Goal: Information Seeking & Learning: Learn about a topic

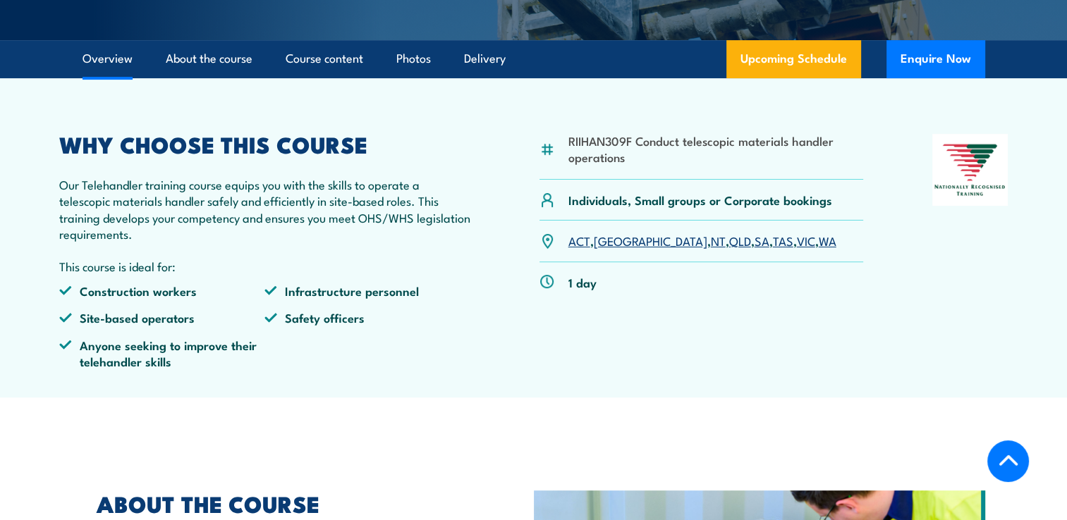
scroll to position [423, 0]
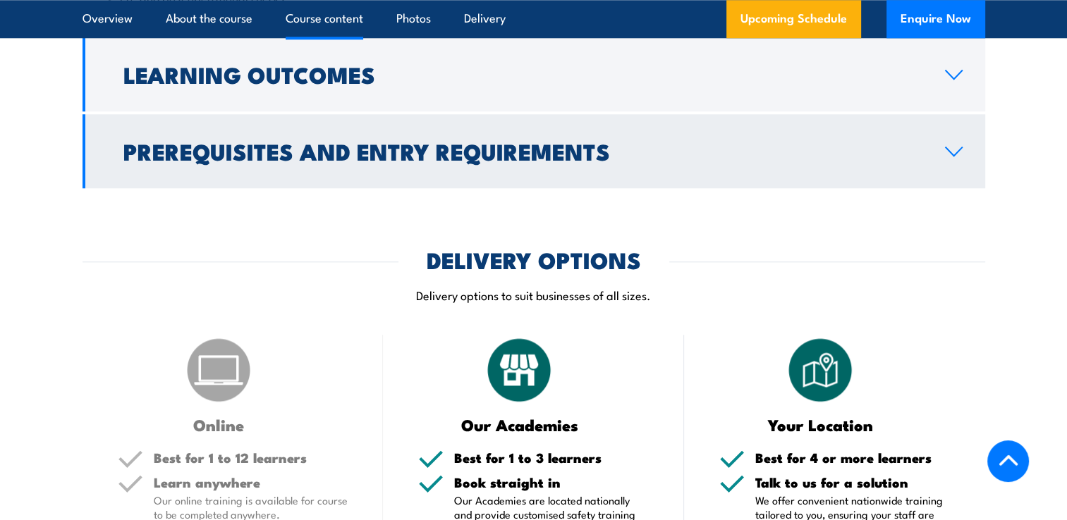
click at [319, 161] on h2 "Prerequisites and Entry Requirements" at bounding box center [522, 151] width 799 height 20
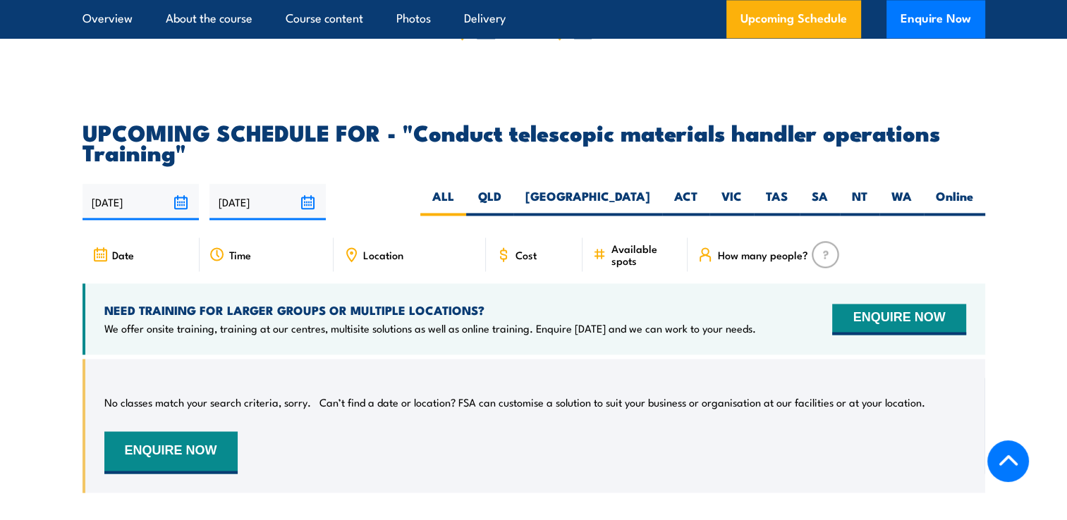
scroll to position [2285, 0]
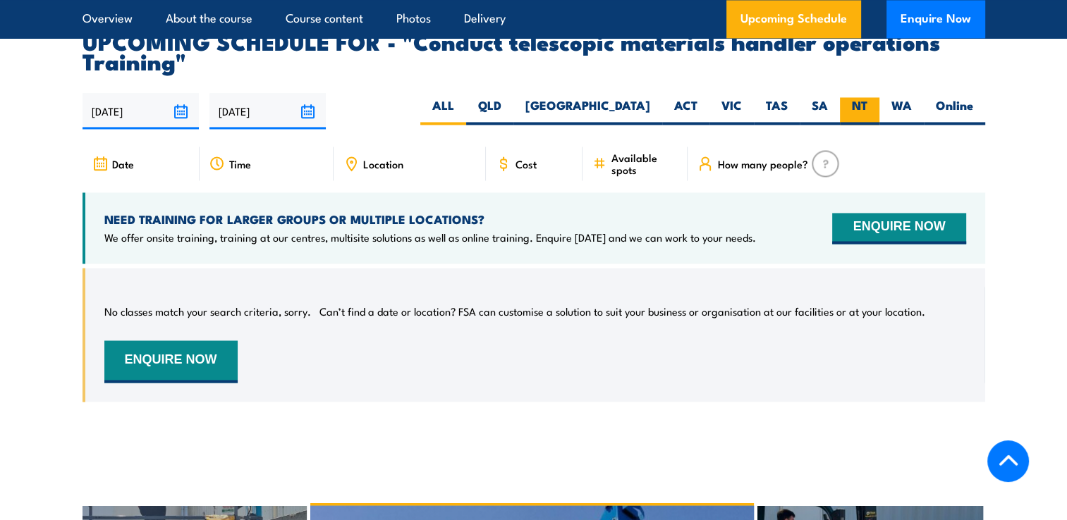
click at [860, 120] on label "NT" at bounding box center [859, 110] width 39 height 27
click at [867, 106] on input "NT" at bounding box center [871, 101] width 9 height 9
radio input "true"
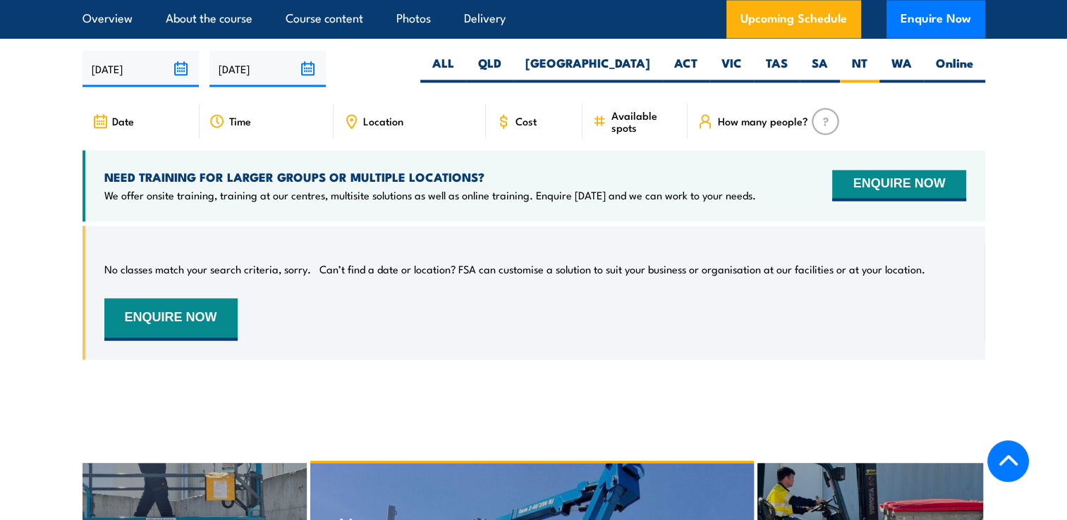
scroll to position [2658, 0]
